Goal: Browse casually

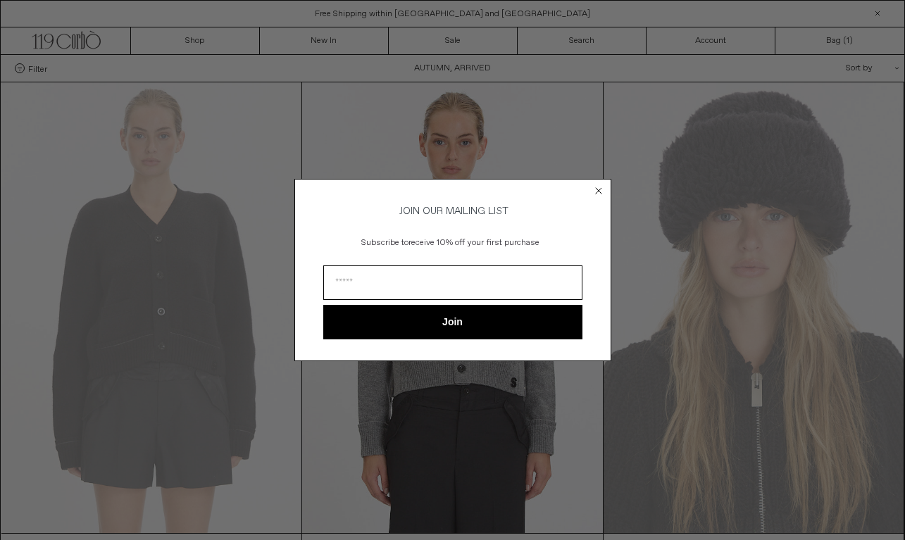
click at [599, 190] on circle "Close dialog" at bounding box center [598, 191] width 13 height 13
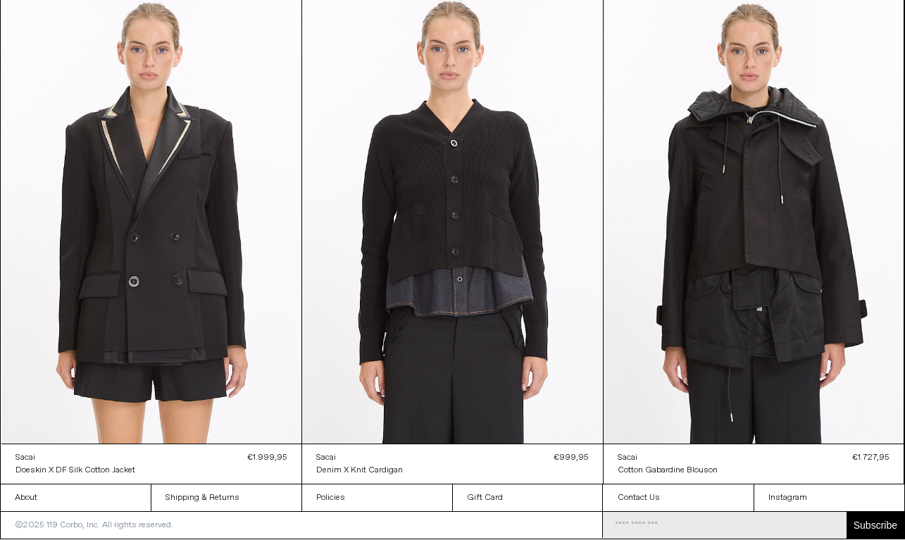
scroll to position [1630, 0]
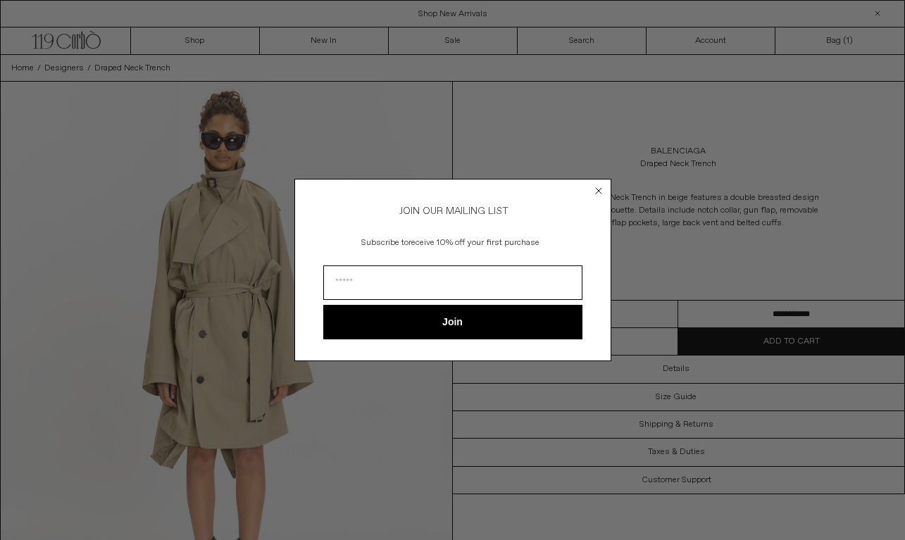
click at [598, 188] on icon "Close dialog" at bounding box center [599, 191] width 6 height 6
